Goal: Task Accomplishment & Management: Complete application form

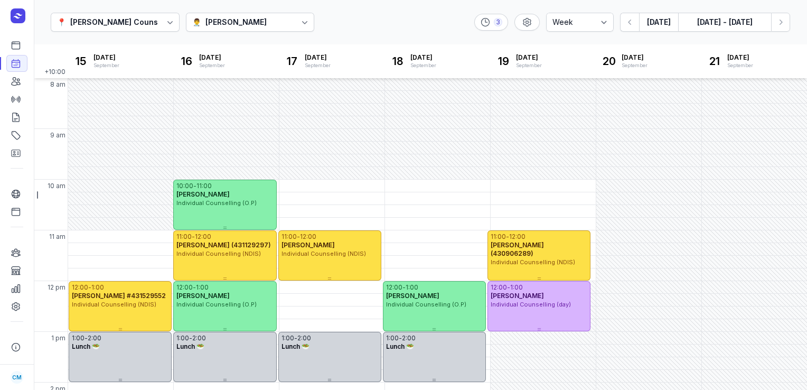
select select "week"
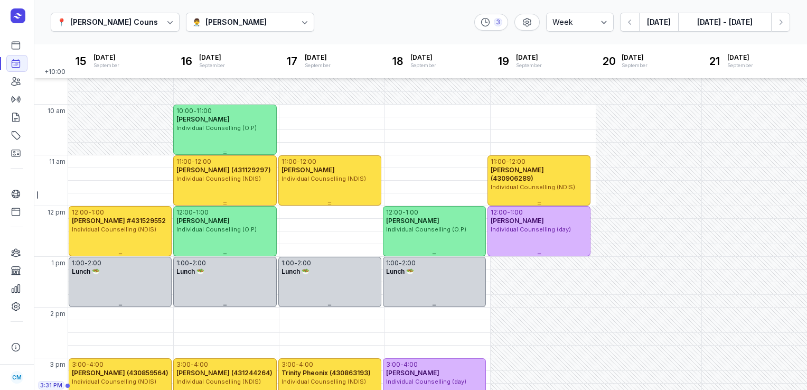
click at [657, 20] on button "[DATE]" at bounding box center [658, 22] width 39 height 19
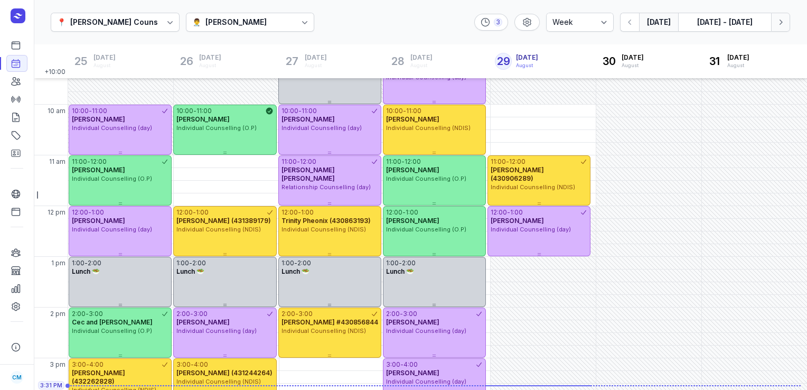
click at [787, 21] on button "Next week" at bounding box center [780, 22] width 19 height 19
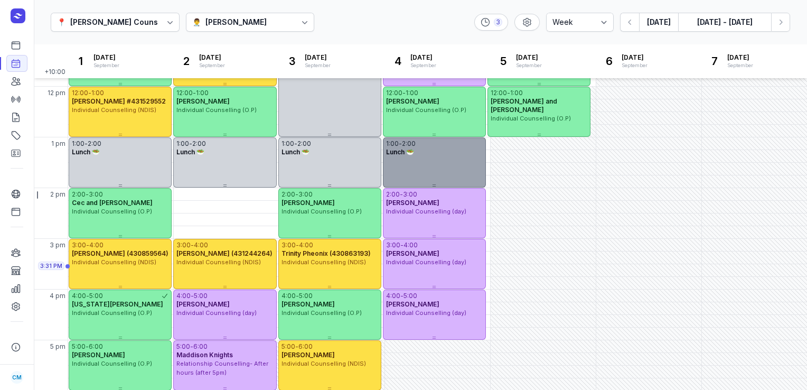
scroll to position [193, 0]
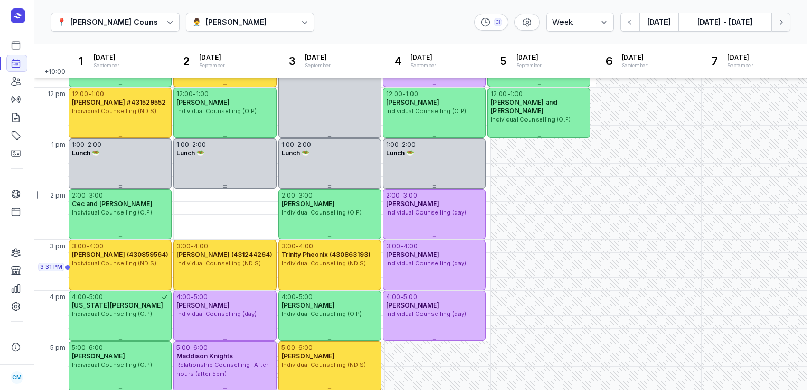
click at [784, 16] on button "Next week" at bounding box center [780, 22] width 19 height 19
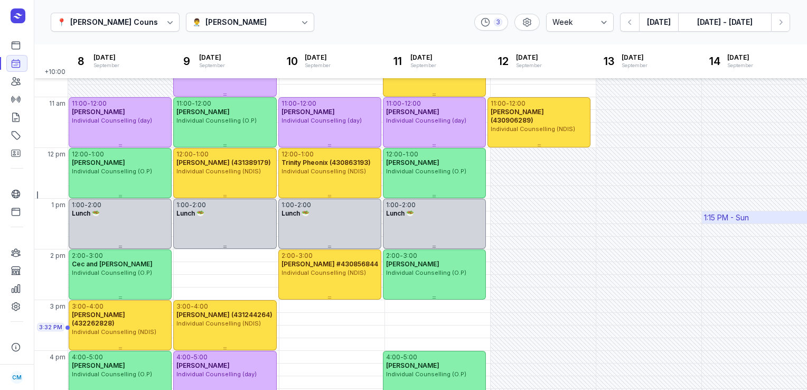
scroll to position [221, 0]
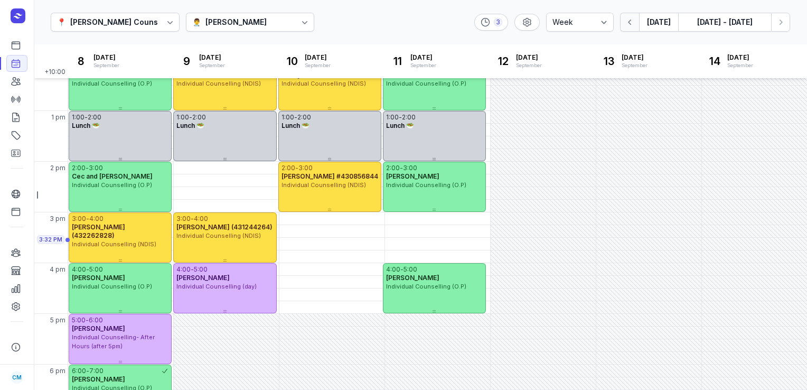
click at [628, 26] on icon "button" at bounding box center [630, 22] width 11 height 11
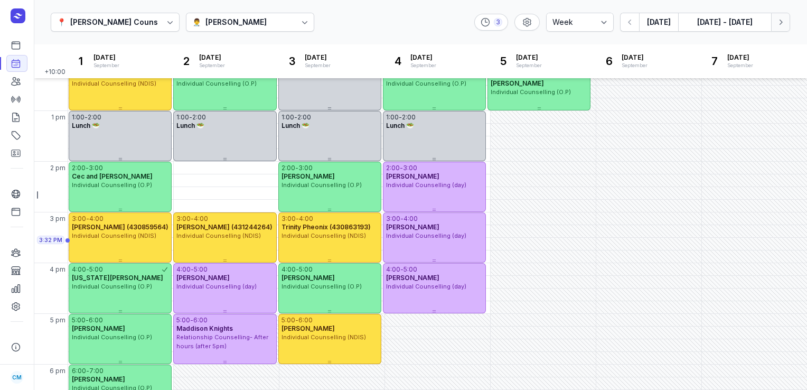
click at [779, 22] on icon "button" at bounding box center [781, 22] width 11 height 11
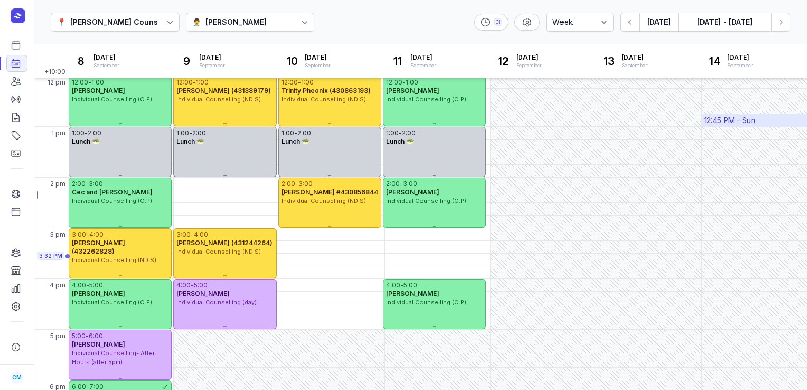
scroll to position [205, 0]
click at [17, 187] on link "Online booking" at bounding box center [16, 193] width 21 height 17
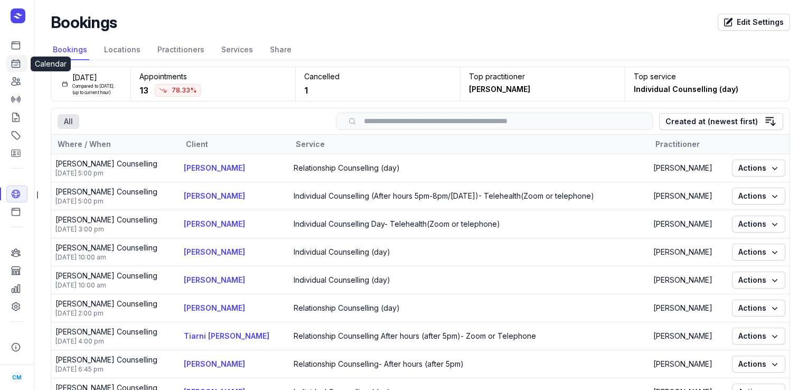
click at [16, 63] on icon at bounding box center [16, 63] width 11 height 11
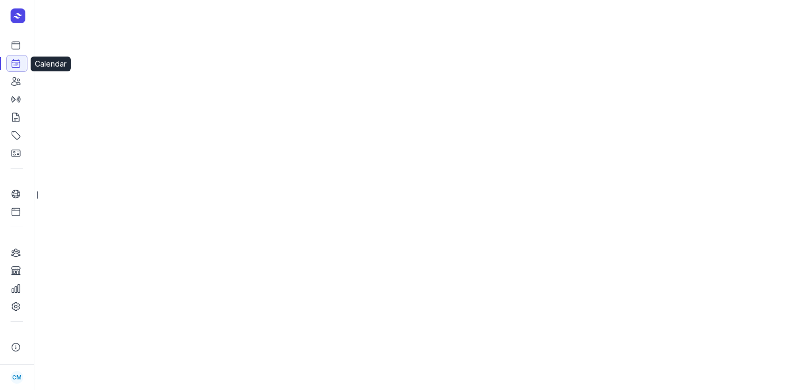
select select "week"
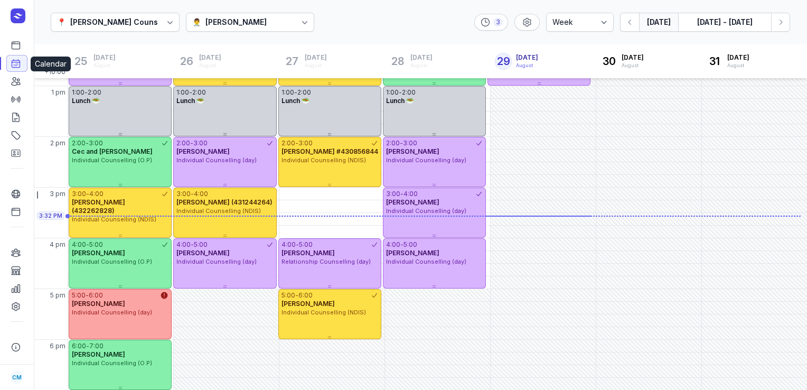
scroll to position [250, 0]
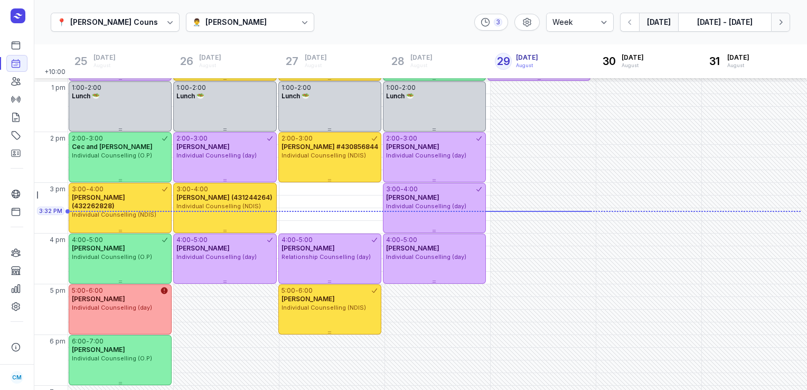
click at [777, 23] on icon "button" at bounding box center [781, 22] width 11 height 11
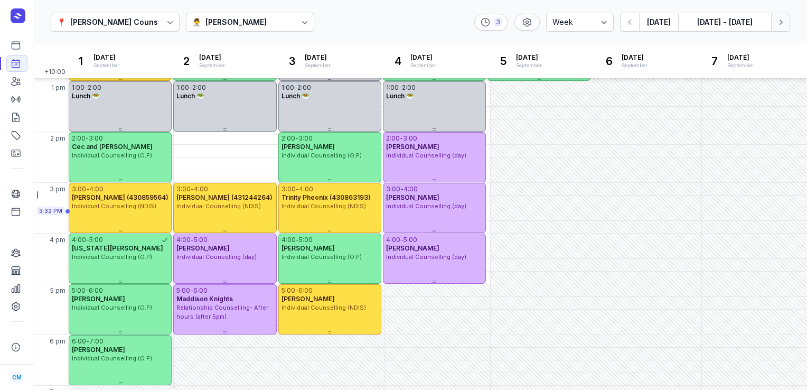
click at [777, 23] on icon "button" at bounding box center [781, 22] width 11 height 11
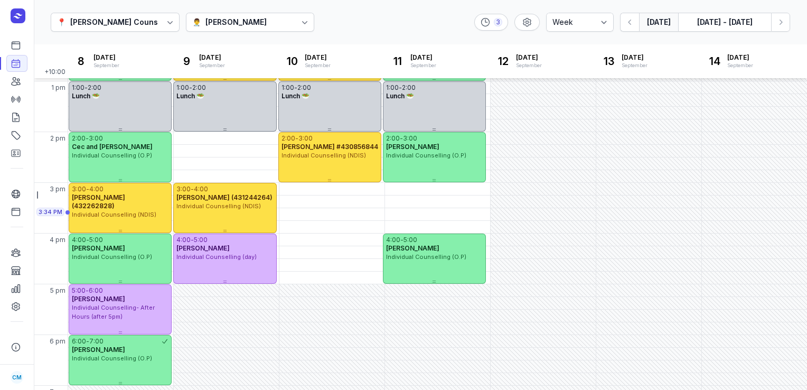
click at [648, 24] on button "[DATE]" at bounding box center [658, 22] width 39 height 19
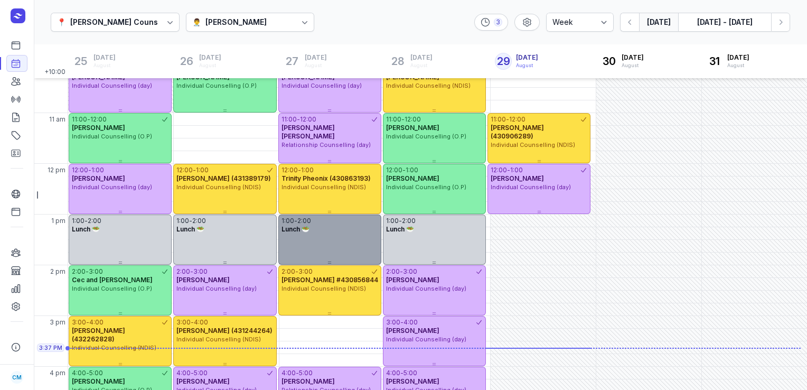
scroll to position [117, 0]
click at [318, 311] on div "2:00 - 3:00 [PERSON_NAME] #430856844 Individual Counselling (NDIS)" at bounding box center [329, 291] width 103 height 50
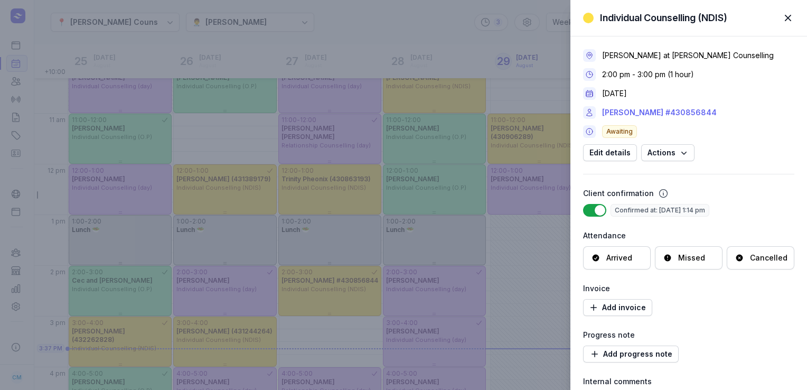
click at [624, 114] on link "[PERSON_NAME] #430856844" at bounding box center [659, 112] width 115 height 13
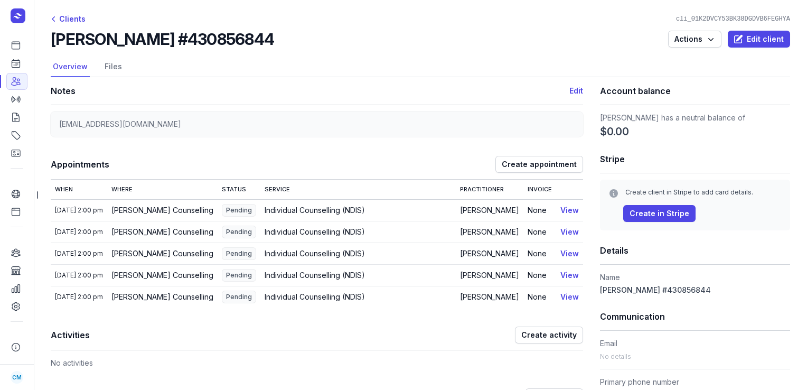
drag, startPoint x: 253, startPoint y: 37, endPoint x: 40, endPoint y: 35, distance: 213.0
copy h2 "[PERSON_NAME] #430856844"
drag, startPoint x: 168, startPoint y: 125, endPoint x: 49, endPoint y: 117, distance: 119.2
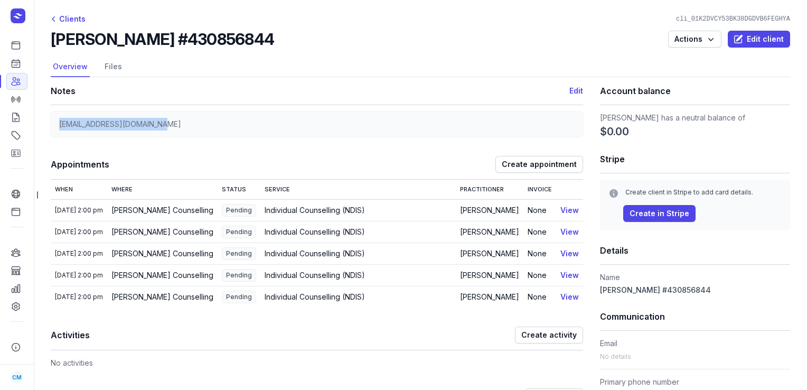
copy span "[EMAIL_ADDRESS][DOMAIN_NAME]"
drag, startPoint x: 274, startPoint y: 43, endPoint x: 51, endPoint y: 42, distance: 223.0
click at [51, 42] on div "[PERSON_NAME] #430856844 Actions Edit client" at bounding box center [421, 39] width 740 height 19
copy h2 "[PERSON_NAME] #430856844"
click at [15, 68] on icon at bounding box center [16, 64] width 8 height 8
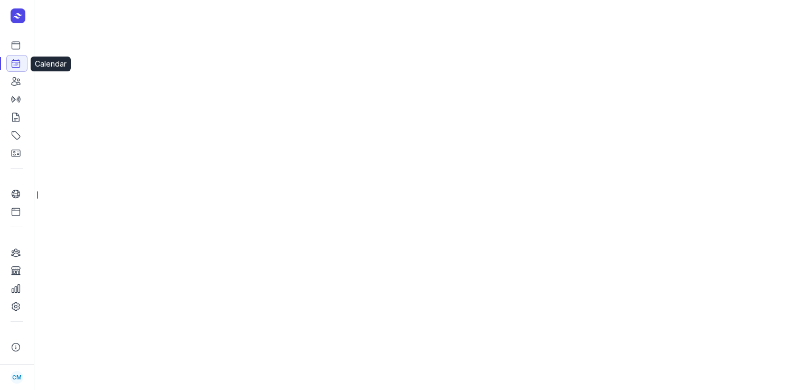
select select "week"
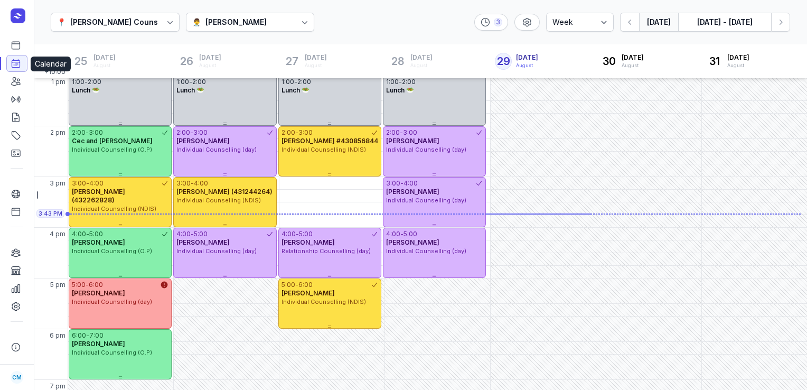
scroll to position [259, 0]
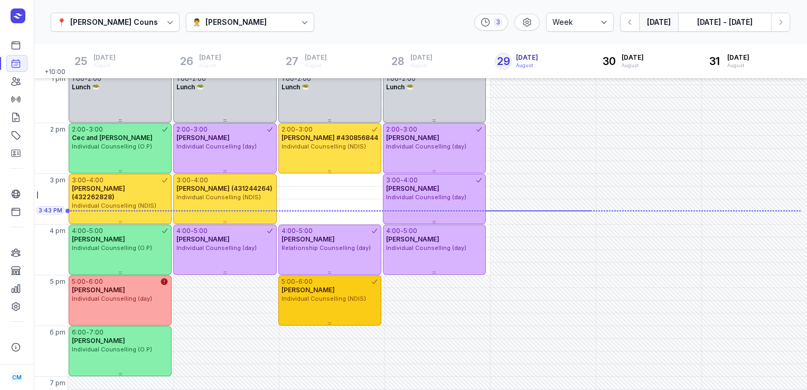
click at [313, 305] on div "5:00 - 6:00 [PERSON_NAME] Individual Counselling (NDIS)" at bounding box center [329, 300] width 103 height 50
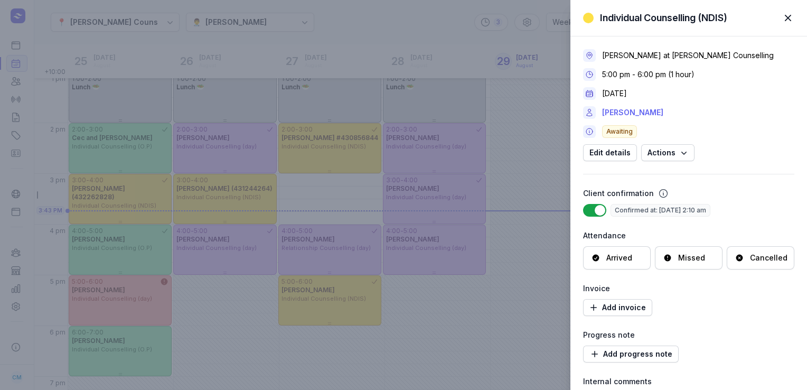
click at [635, 113] on link "[PERSON_NAME]" at bounding box center [632, 112] width 61 height 13
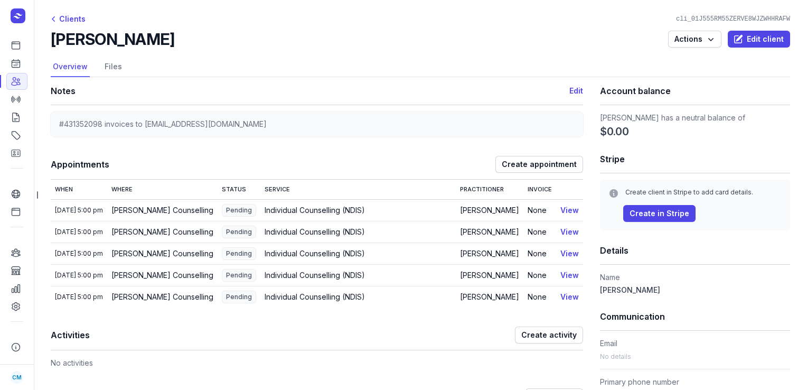
drag, startPoint x: 167, startPoint y: 36, endPoint x: 44, endPoint y: 45, distance: 123.4
copy h2 "[PERSON_NAME]"
drag, startPoint x: 104, startPoint y: 125, endPoint x: 42, endPoint y: 115, distance: 62.1
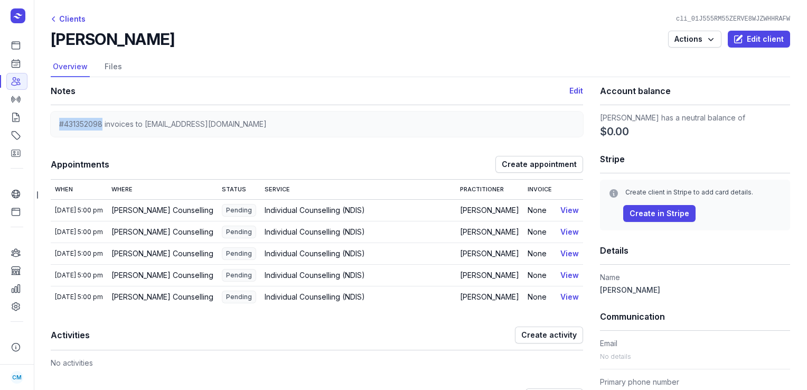
copy span "#431352098"
click at [21, 62] on link "Calendar" at bounding box center [16, 63] width 21 height 17
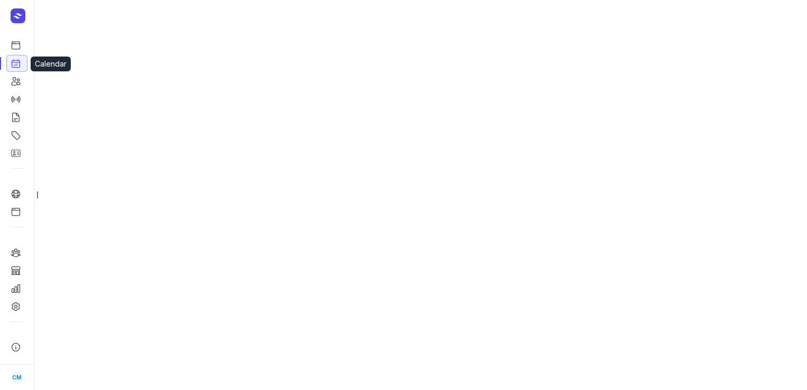
select select "week"
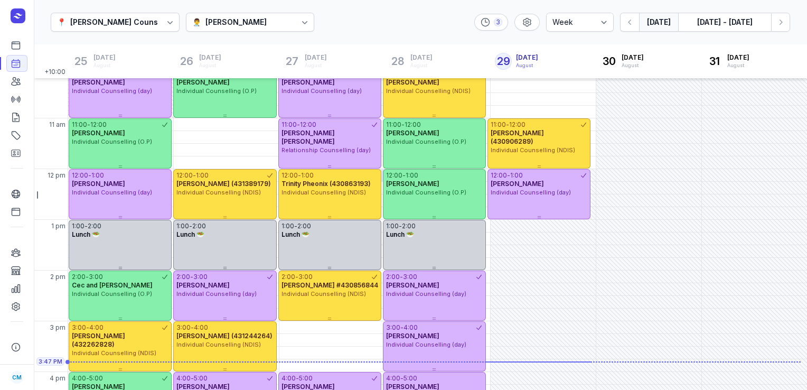
scroll to position [99, 0]
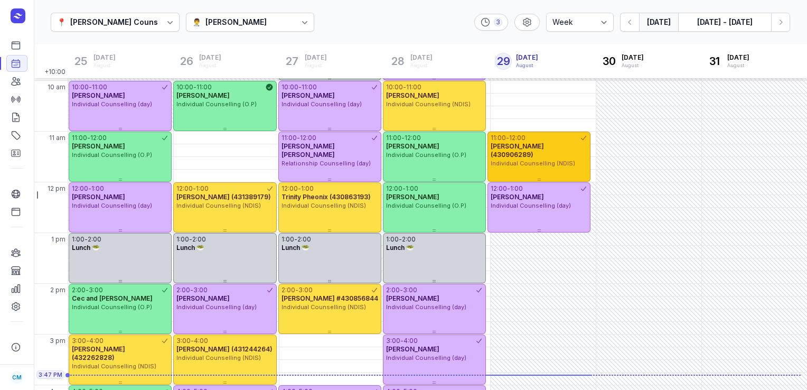
click at [528, 162] on div "11:00 - 12:00 [PERSON_NAME] (430906289) Individual Counselling (NDIS)" at bounding box center [539, 157] width 103 height 50
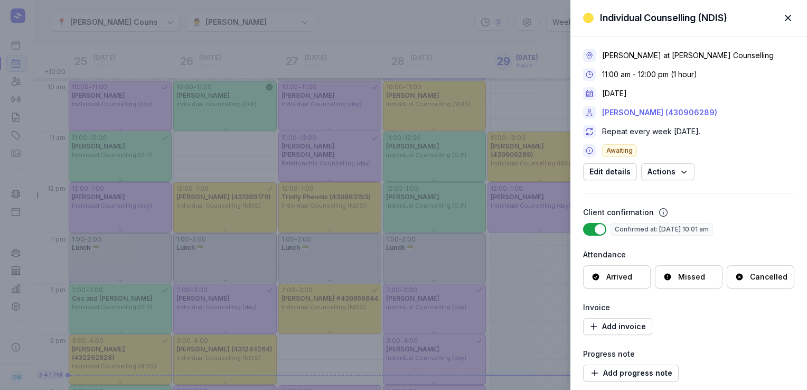
click at [692, 112] on link "[PERSON_NAME] (430906289)" at bounding box center [659, 112] width 115 height 13
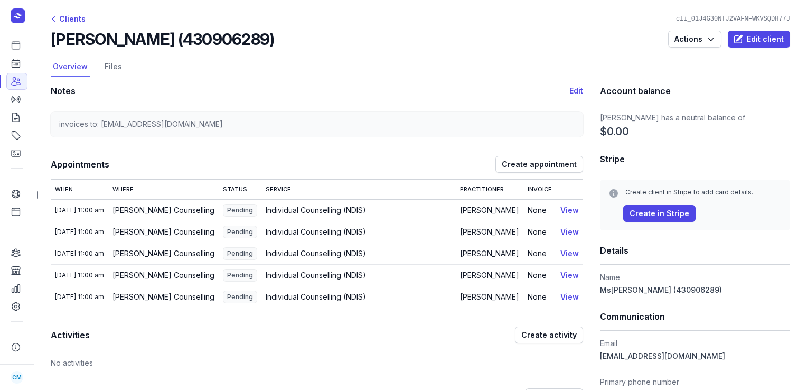
drag, startPoint x: 317, startPoint y: 41, endPoint x: 51, endPoint y: 43, distance: 265.3
click at [51, 43] on div "[PERSON_NAME] (430906289) Actions Edit client" at bounding box center [421, 39] width 740 height 19
copy h2 "[PERSON_NAME] (430906289)"
click at [16, 67] on icon at bounding box center [16, 63] width 11 height 11
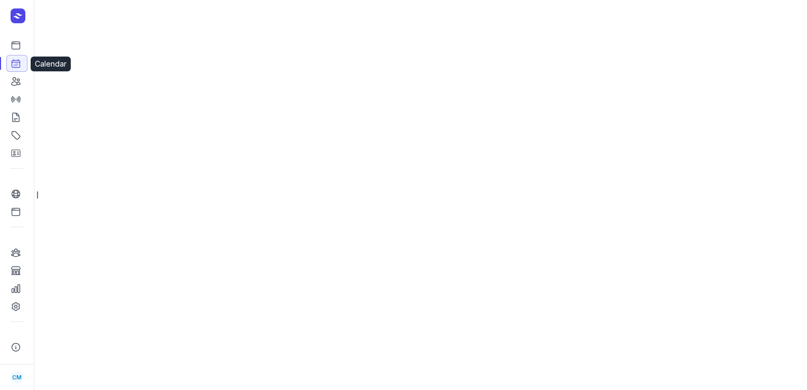
select select "week"
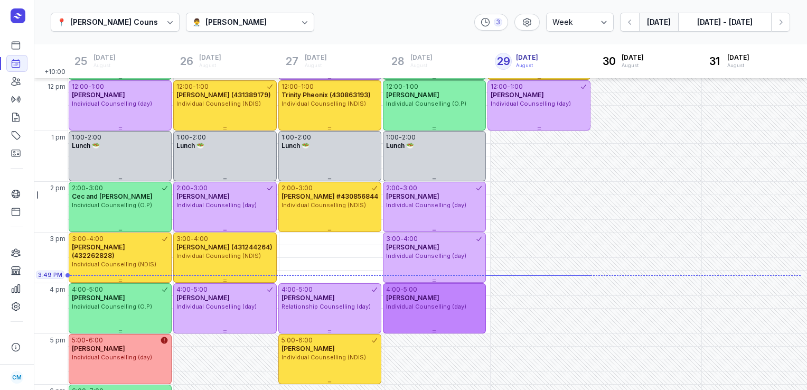
scroll to position [204, 0]
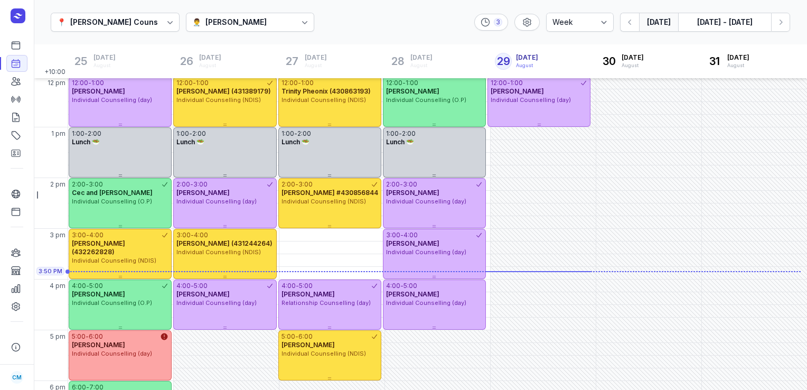
click at [290, 33] on div "📍 [PERSON_NAME] Counselling 👨‍⚕️ [PERSON_NAME] 3 Day 3 days Work week Week [DAT…" at bounding box center [421, 22] width 774 height 45
click at [288, 29] on div "👨‍⚕️ [PERSON_NAME]" at bounding box center [250, 22] width 129 height 19
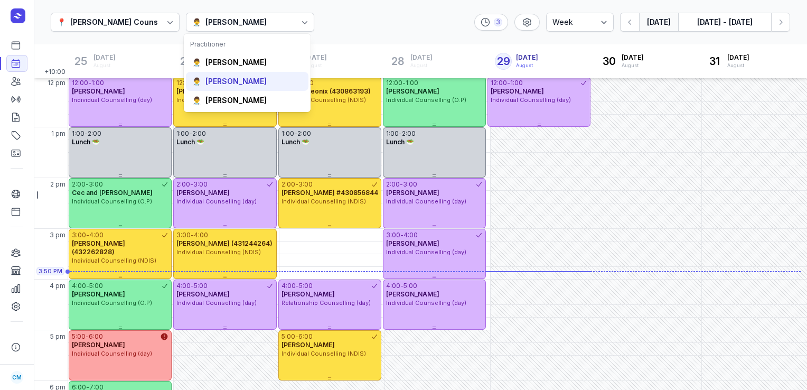
click at [247, 73] on div "👨‍⚕️ [PERSON_NAME]" at bounding box center [247, 81] width 123 height 19
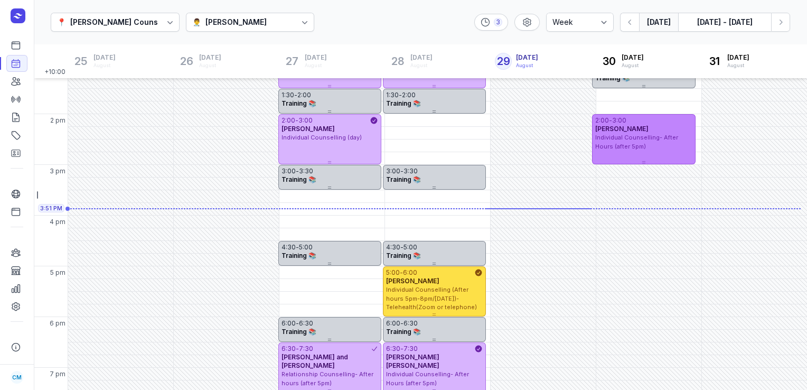
scroll to position [296, 0]
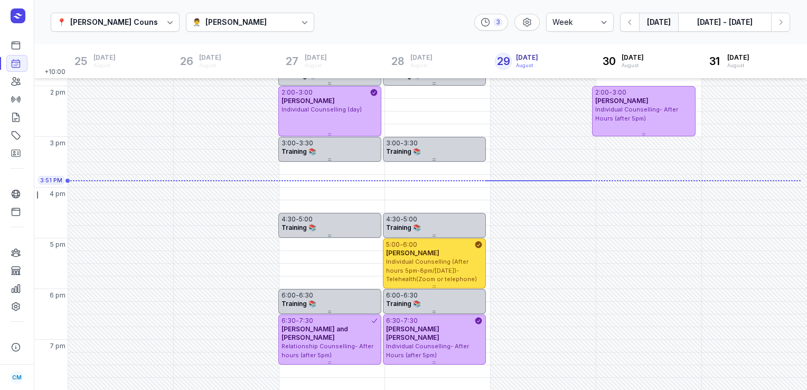
click at [254, 24] on div "👨‍⚕️ [PERSON_NAME]" at bounding box center [250, 22] width 129 height 19
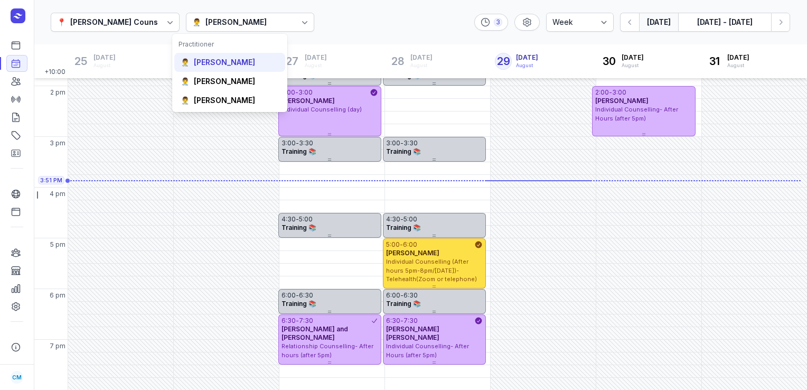
click at [224, 91] on div "👨‍⚕️ [PERSON_NAME]" at bounding box center [229, 100] width 111 height 19
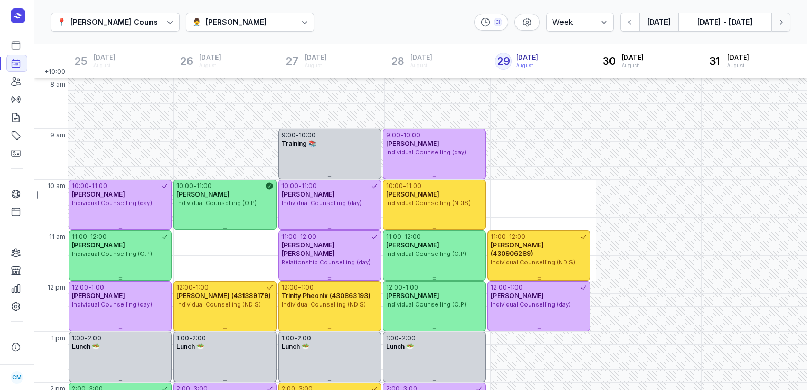
click at [779, 24] on icon "button" at bounding box center [781, 22] width 11 height 11
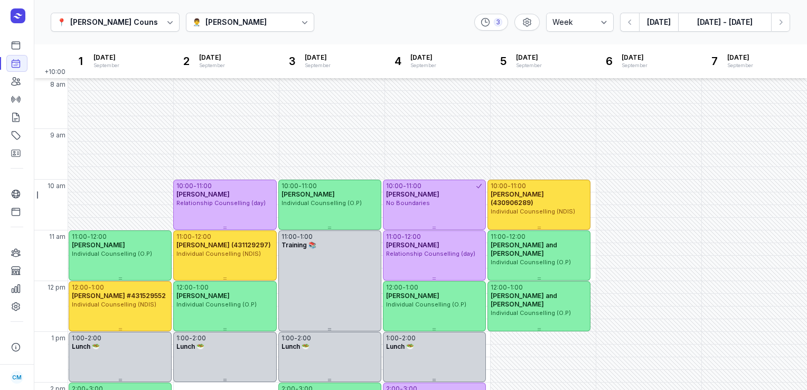
click at [295, 24] on div at bounding box center [304, 22] width 19 height 19
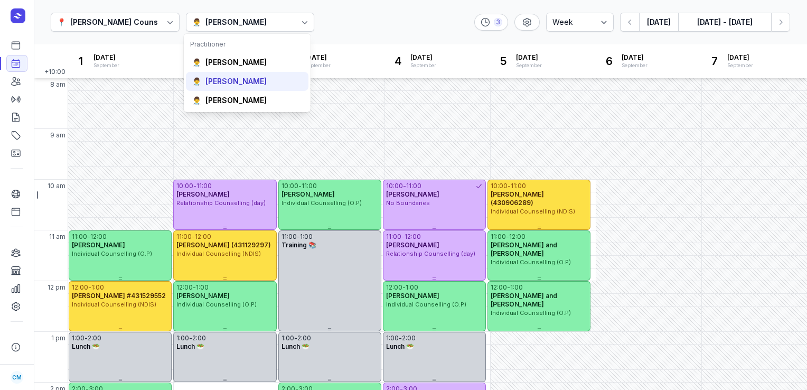
click at [220, 76] on div "[PERSON_NAME]" at bounding box center [236, 81] width 61 height 11
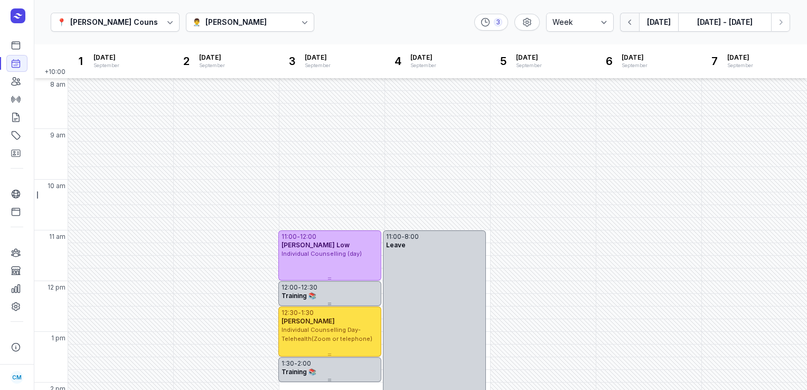
click at [637, 20] on button "button" at bounding box center [629, 22] width 19 height 19
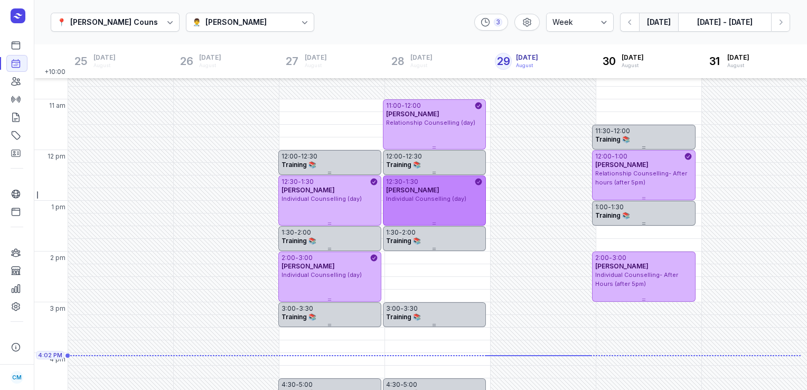
scroll to position [296, 0]
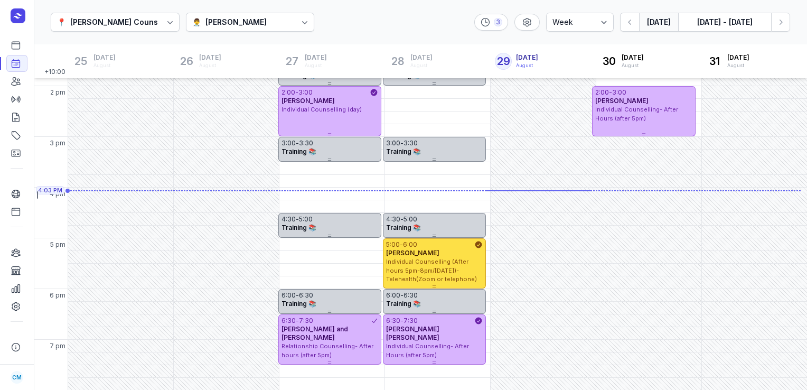
click at [208, 21] on div "[PERSON_NAME]" at bounding box center [236, 22] width 61 height 13
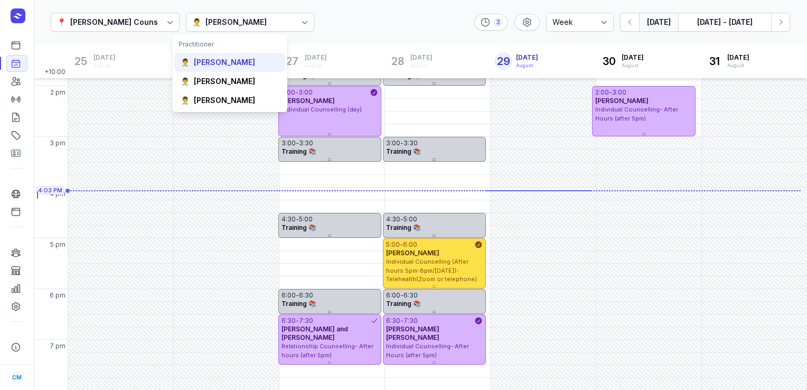
click at [210, 62] on div "[PERSON_NAME]" at bounding box center [224, 62] width 61 height 11
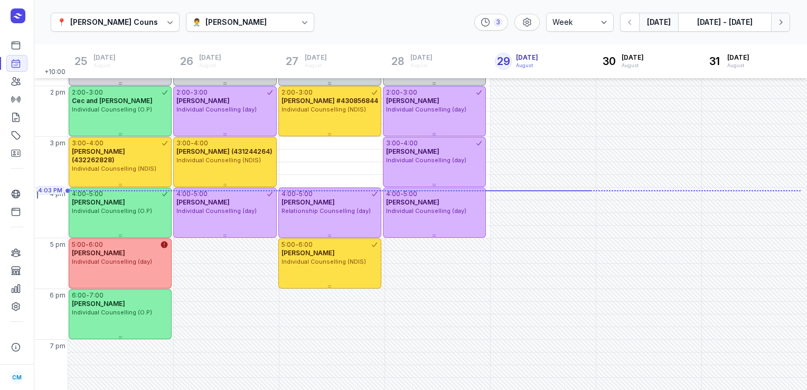
click at [784, 25] on icon "button" at bounding box center [781, 22] width 11 height 11
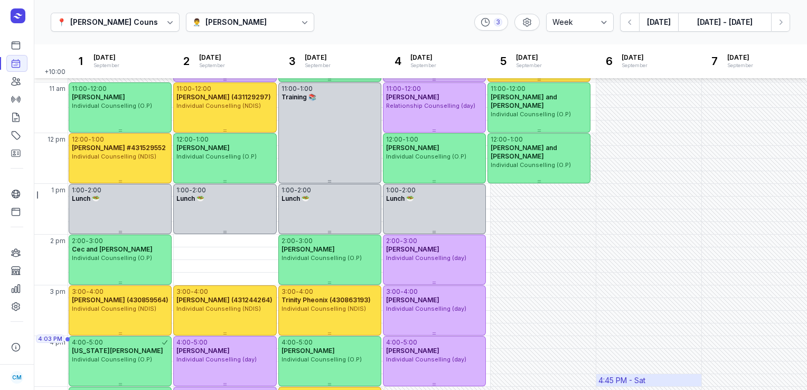
scroll to position [148, 0]
click at [231, 238] on div "2:00 PM - Tue" at bounding box center [226, 241] width 105 height 12
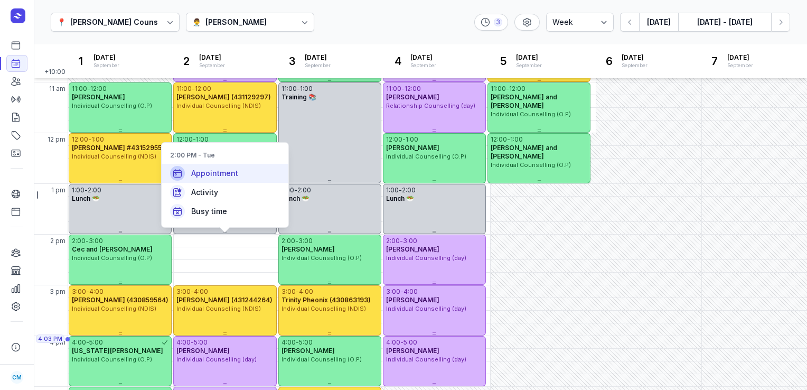
click at [255, 167] on div "Appointment" at bounding box center [225, 173] width 127 height 19
select select
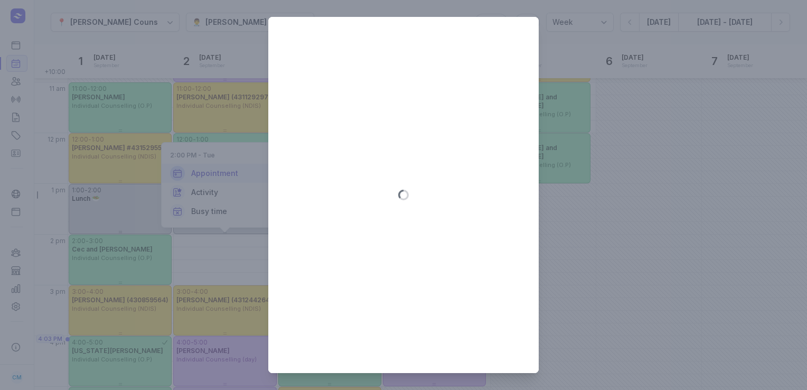
type input "[DATE]"
select select "14:00"
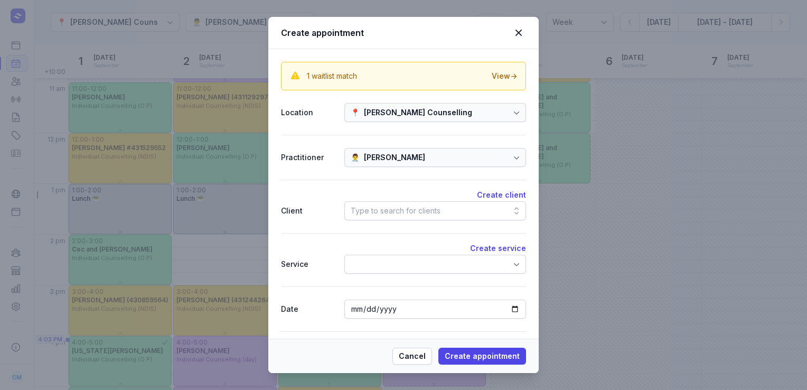
click at [412, 210] on div "Type to search for clients" at bounding box center [396, 210] width 90 height 13
type input "[PERSON_NAME]"
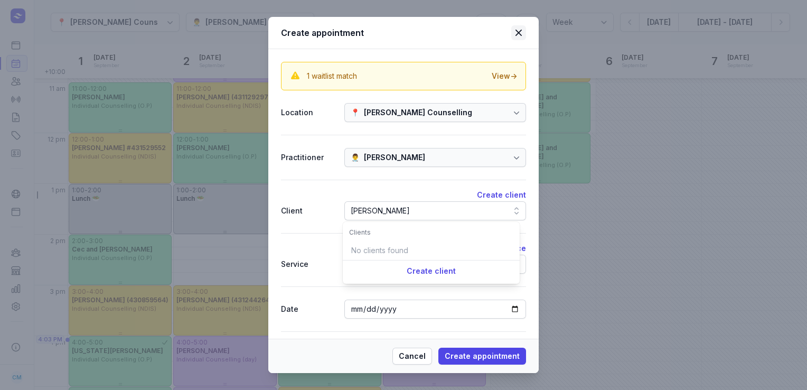
scroll to position [0, 0]
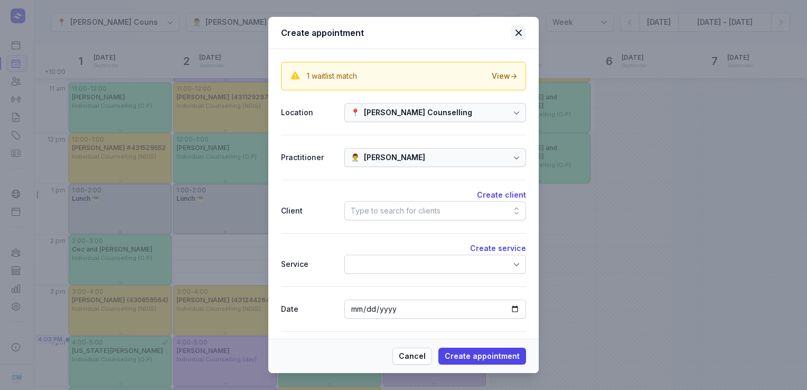
click at [521, 30] on icon at bounding box center [519, 33] width 6 height 6
select select
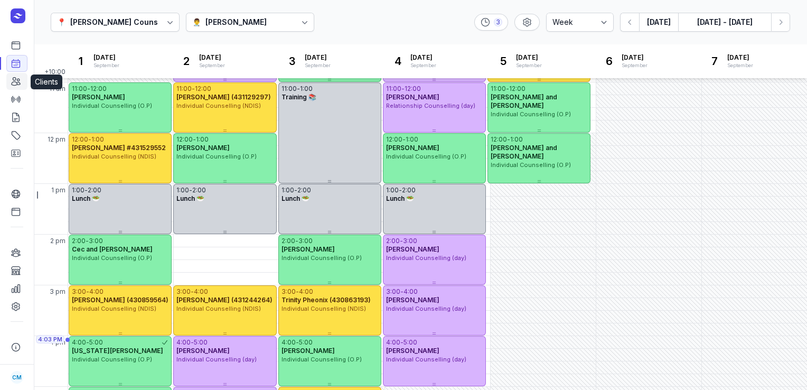
click at [11, 77] on icon at bounding box center [16, 81] width 11 height 11
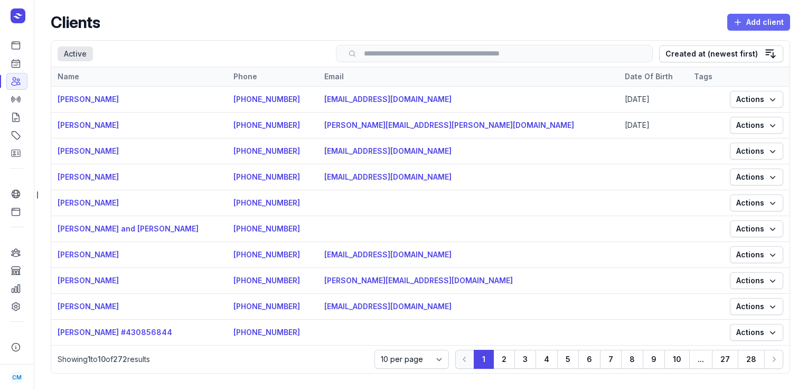
click at [752, 21] on span "Add client" at bounding box center [759, 22] width 50 height 13
select select
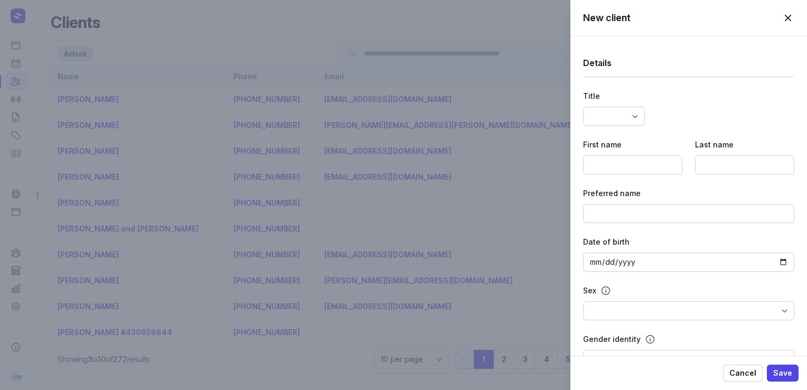
select select
click at [641, 172] on input at bounding box center [632, 164] width 99 height 19
type input "[PERSON_NAME]"
click at [729, 157] on input at bounding box center [744, 164] width 99 height 19
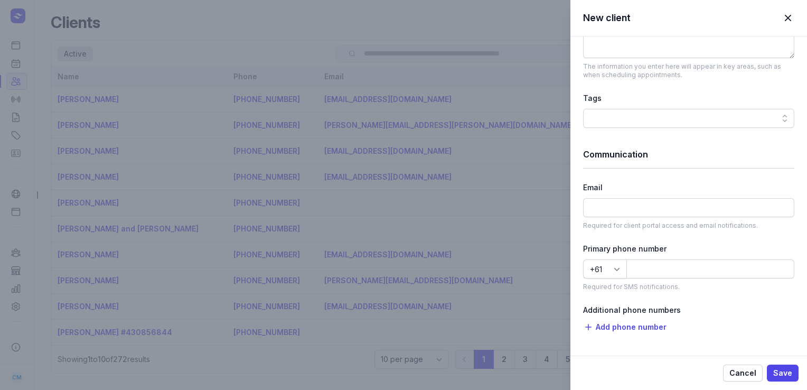
scroll to position [496, 0]
type input "[PERSON_NAME]"
click at [676, 270] on input at bounding box center [711, 267] width 168 height 19
type input "421846803"
click at [788, 367] on span "Save" at bounding box center [783, 373] width 19 height 13
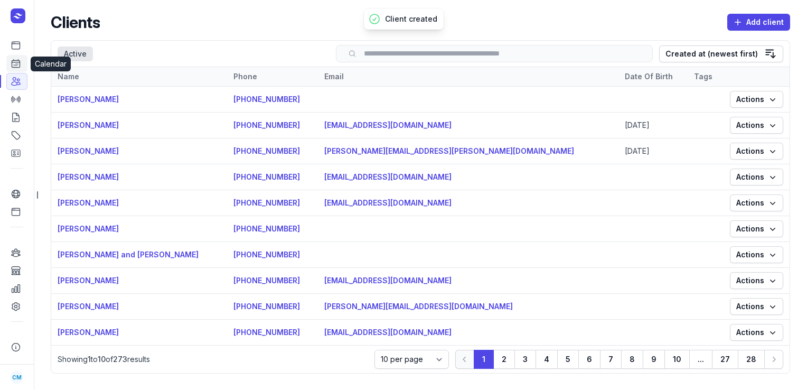
click at [17, 63] on icon at bounding box center [16, 63] width 11 height 11
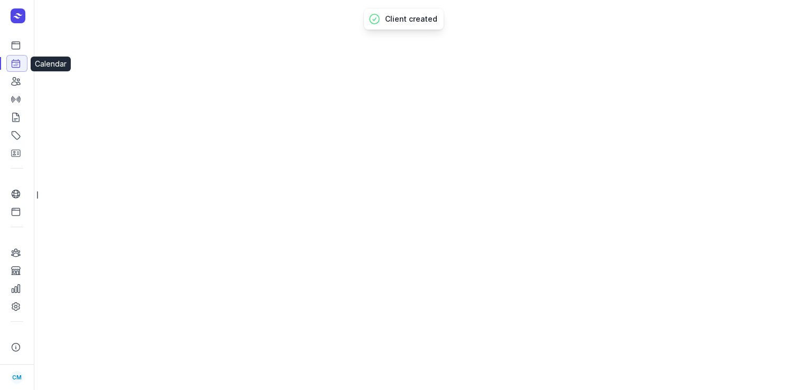
select select "week"
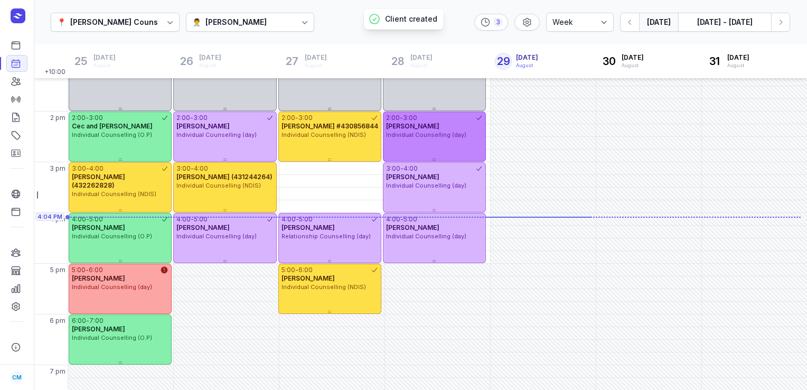
scroll to position [277, 0]
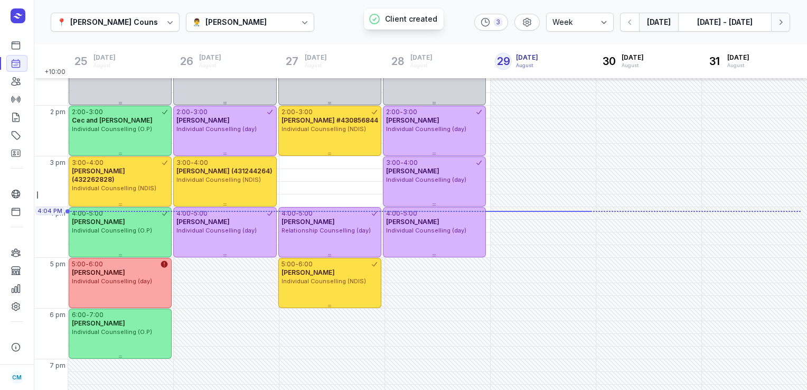
click at [785, 20] on icon "button" at bounding box center [781, 22] width 11 height 11
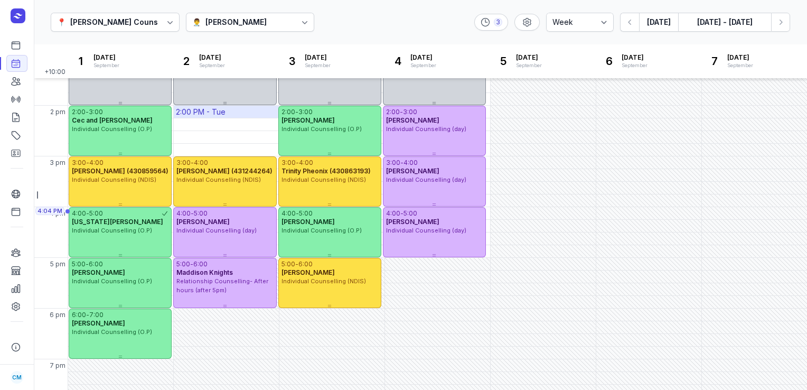
click at [239, 113] on div "2:00 PM - Tue" at bounding box center [226, 112] width 105 height 12
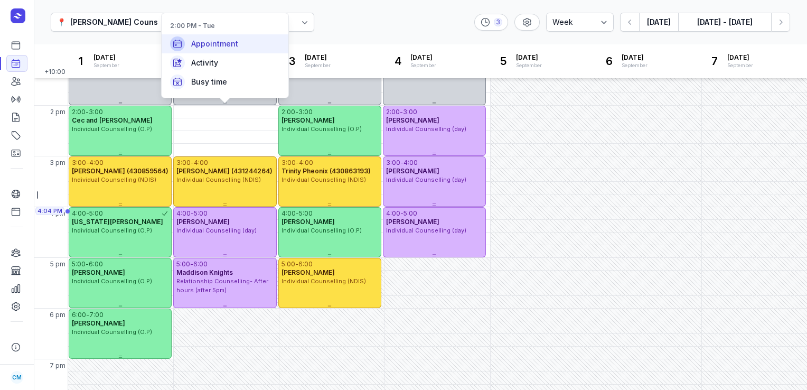
click at [237, 48] on div "Appointment" at bounding box center [225, 43] width 127 height 19
select select
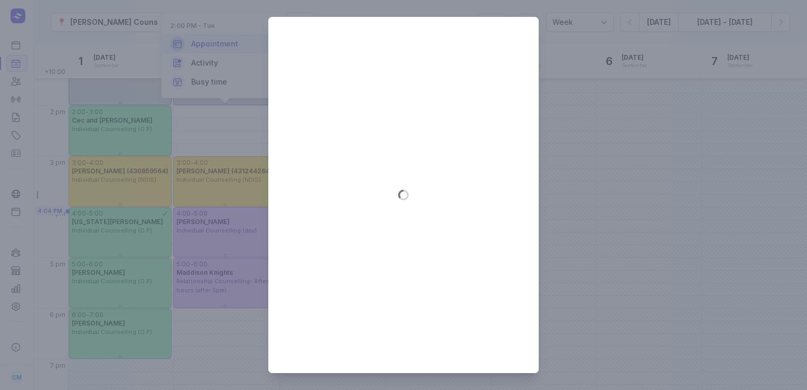
type input "[DATE]"
select select "14:00"
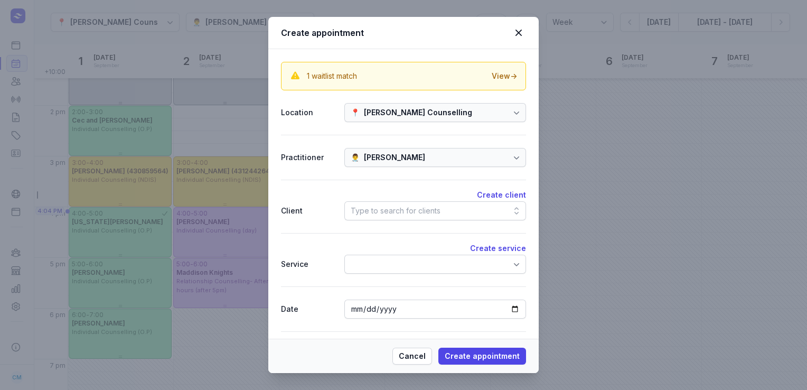
click at [490, 210] on div "Type to search for clients" at bounding box center [436, 210] width 182 height 19
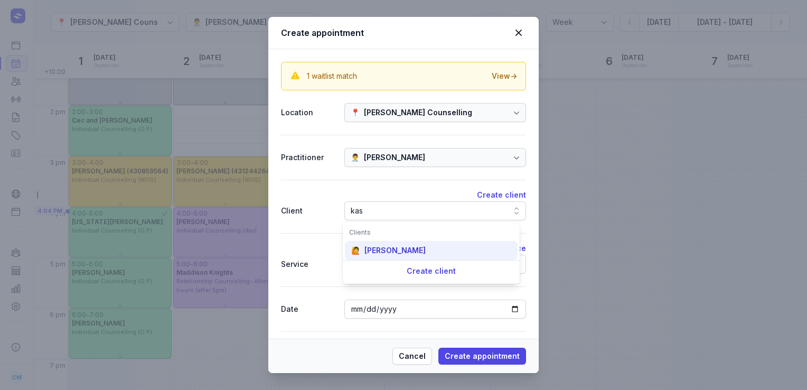
type input "kas"
click at [431, 244] on div "🙋 [PERSON_NAME]" at bounding box center [431, 250] width 173 height 19
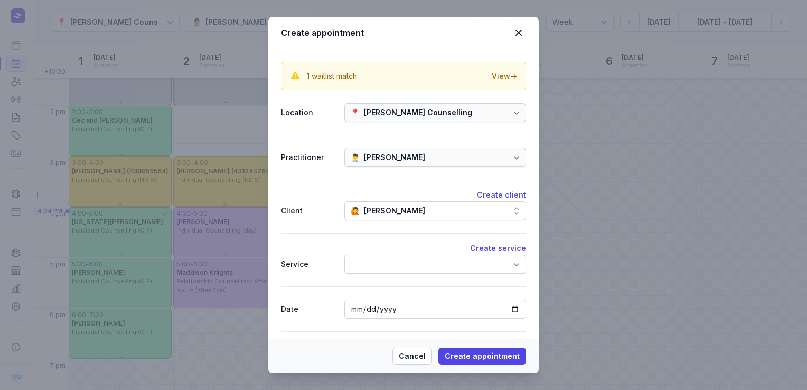
click at [405, 265] on div at bounding box center [436, 264] width 182 height 19
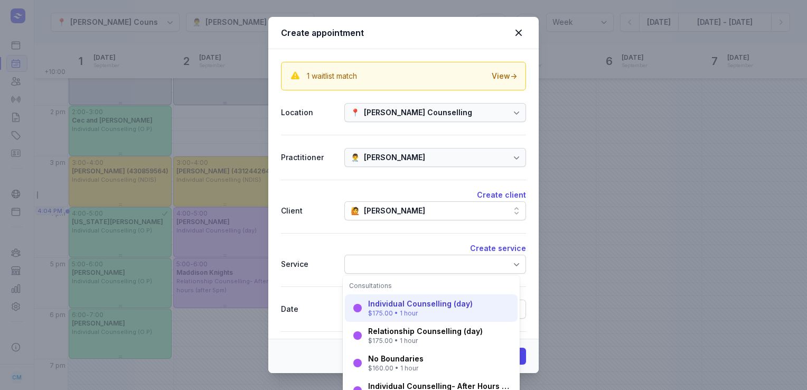
click at [398, 309] on div "$175.00 • 1 hour" at bounding box center [420, 313] width 105 height 8
select select "15:00"
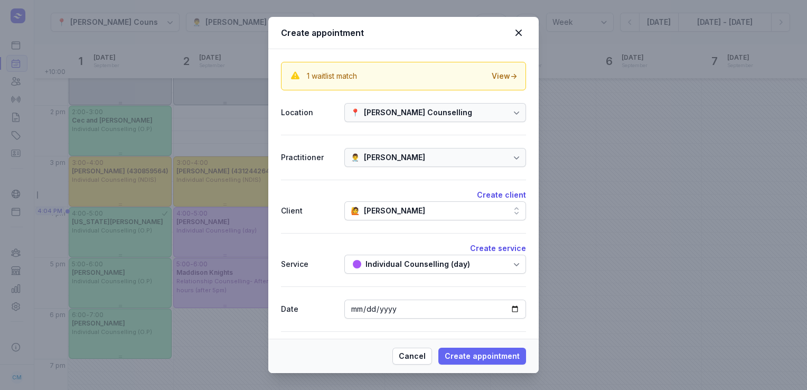
click at [481, 360] on span "Create appointment" at bounding box center [482, 356] width 75 height 13
select select
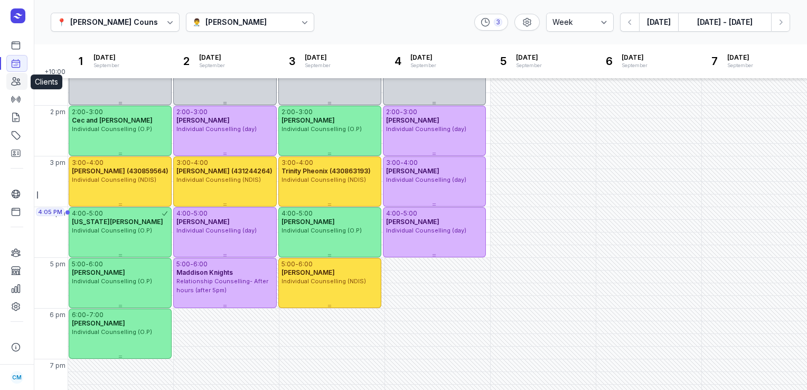
click at [13, 77] on icon at bounding box center [16, 81] width 11 height 11
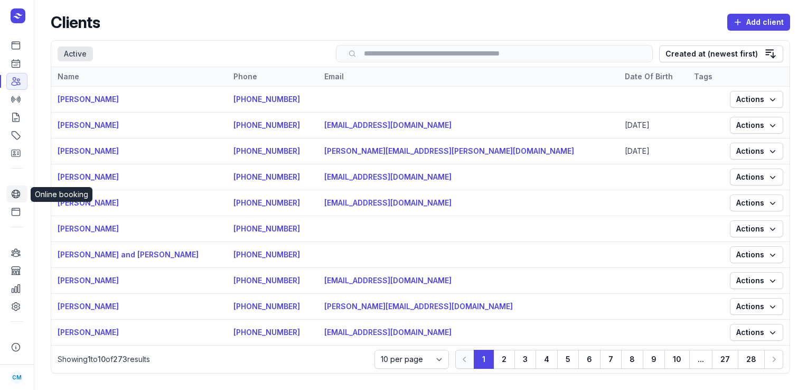
click at [13, 193] on icon at bounding box center [16, 194] width 11 height 11
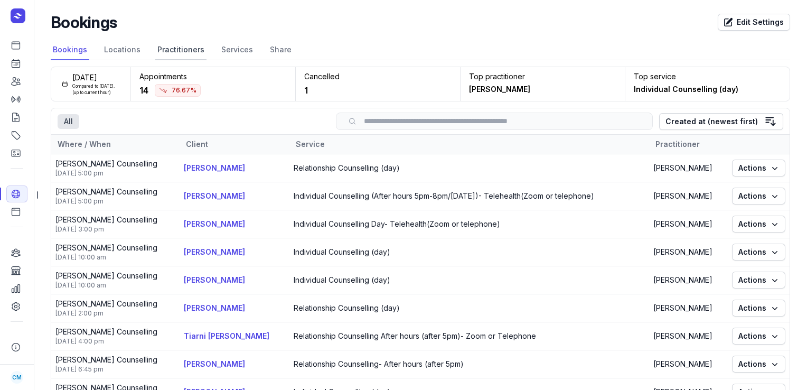
click at [173, 48] on link "Practitioners" at bounding box center [180, 50] width 51 height 20
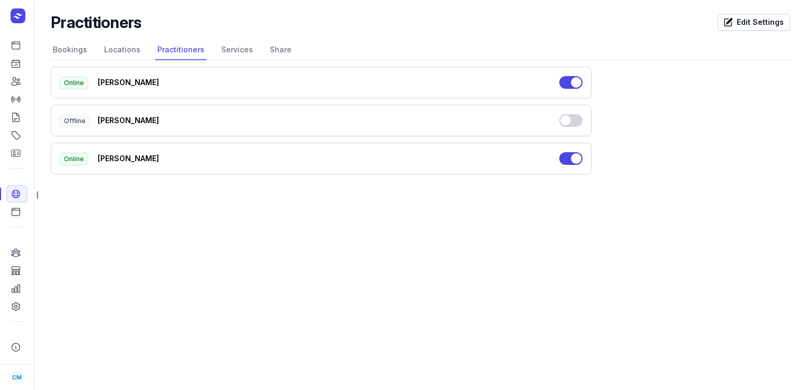
click at [571, 81] on button "Use setting" at bounding box center [571, 82] width 23 height 13
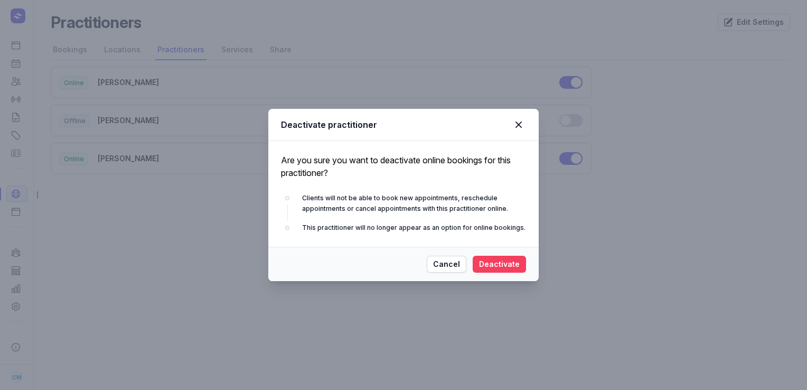
click at [499, 266] on span "Deactivate" at bounding box center [499, 264] width 41 height 13
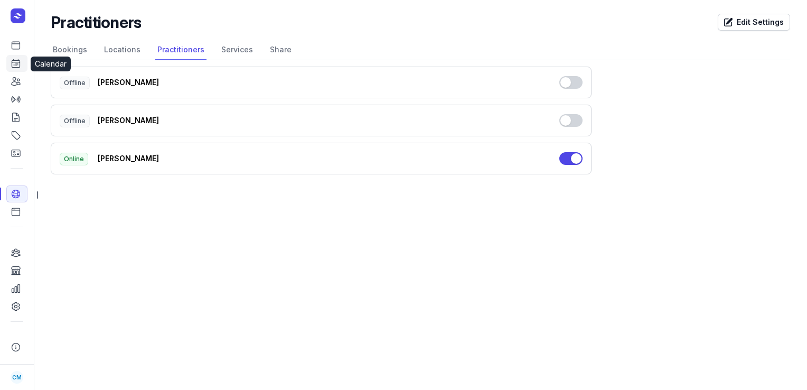
click at [12, 66] on icon at bounding box center [16, 63] width 11 height 11
select select "week"
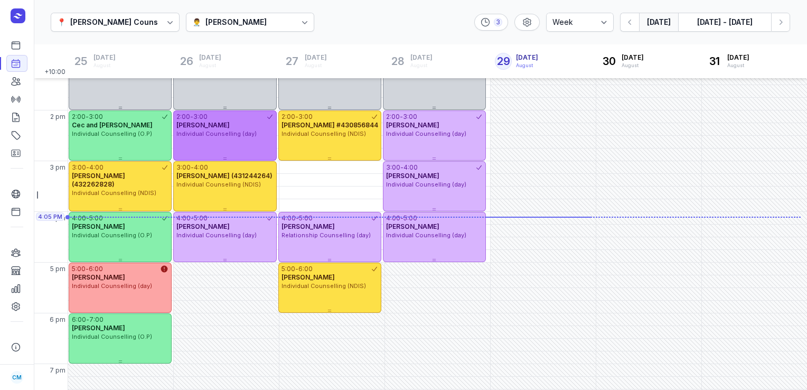
scroll to position [278, 0]
